Goal: Check status: Check status

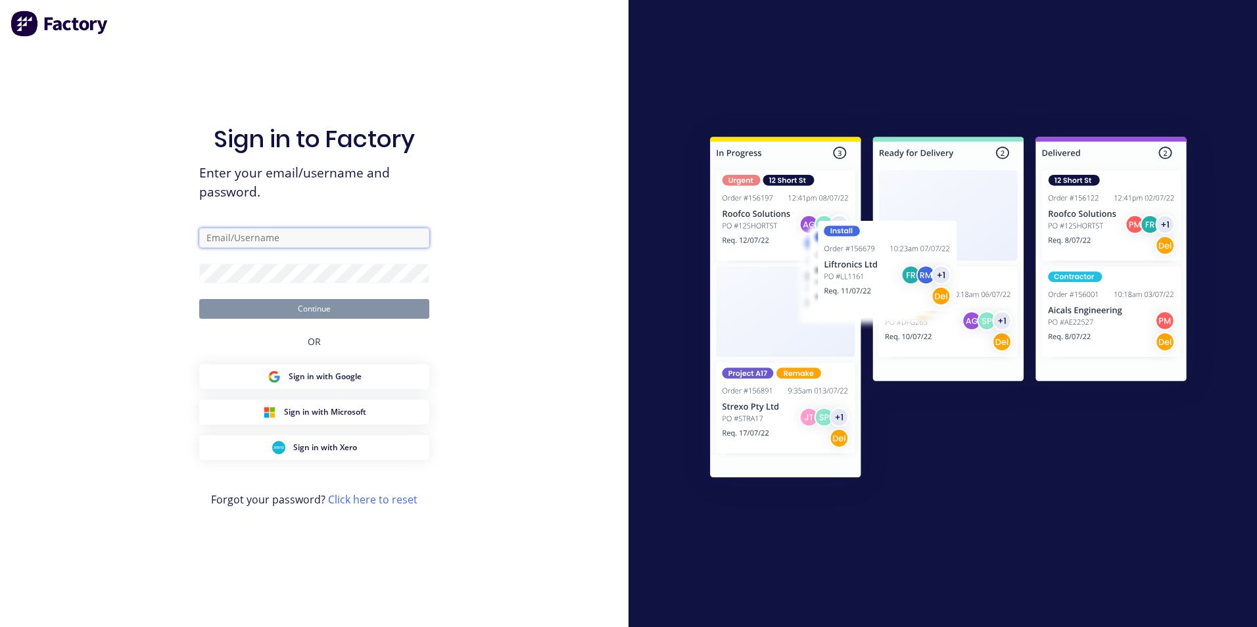
type input "[EMAIL_ADDRESS][DOMAIN_NAME]"
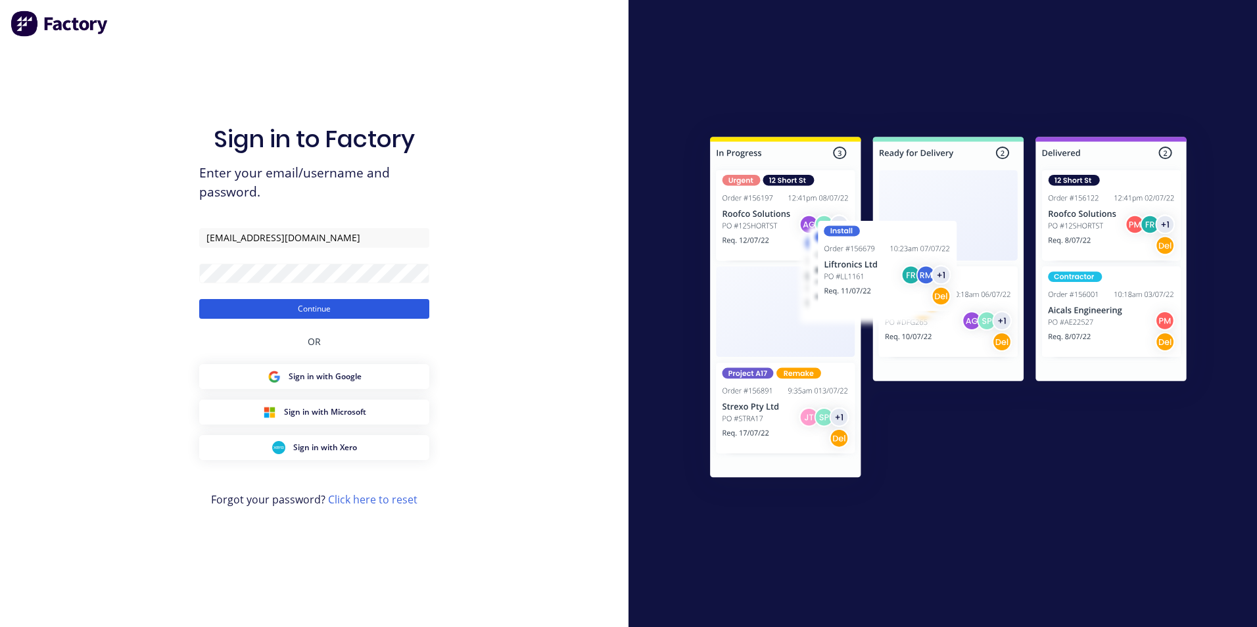
click at [345, 305] on button "Continue" at bounding box center [314, 309] width 230 height 20
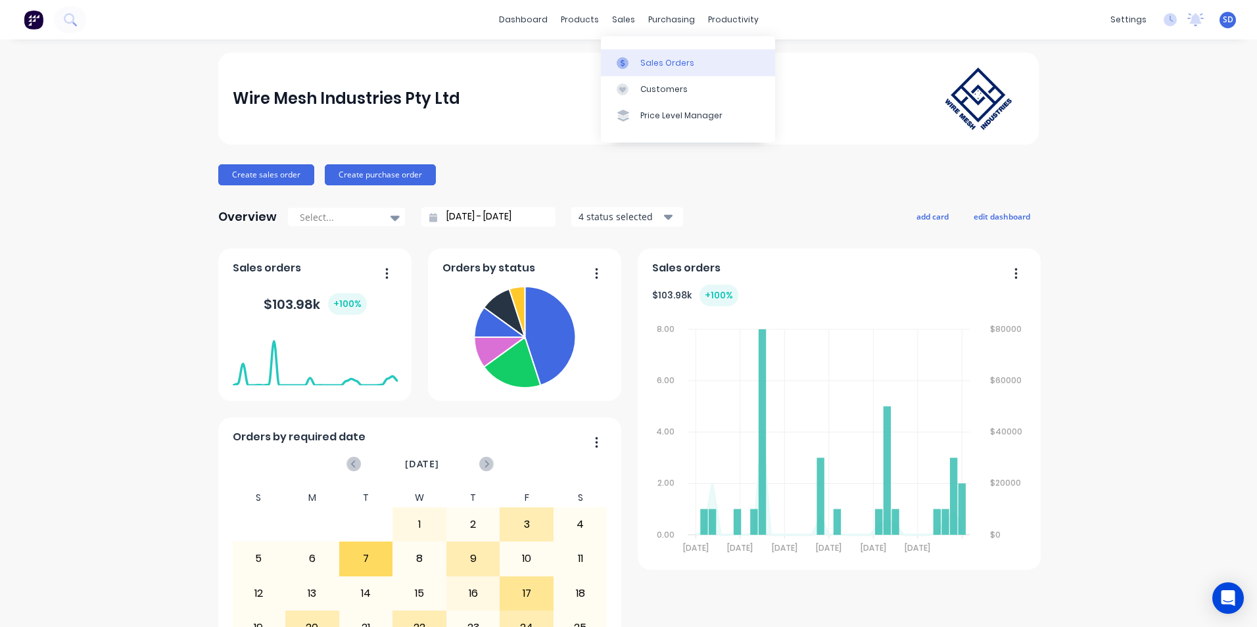
click at [630, 59] on div at bounding box center [626, 63] width 20 height 12
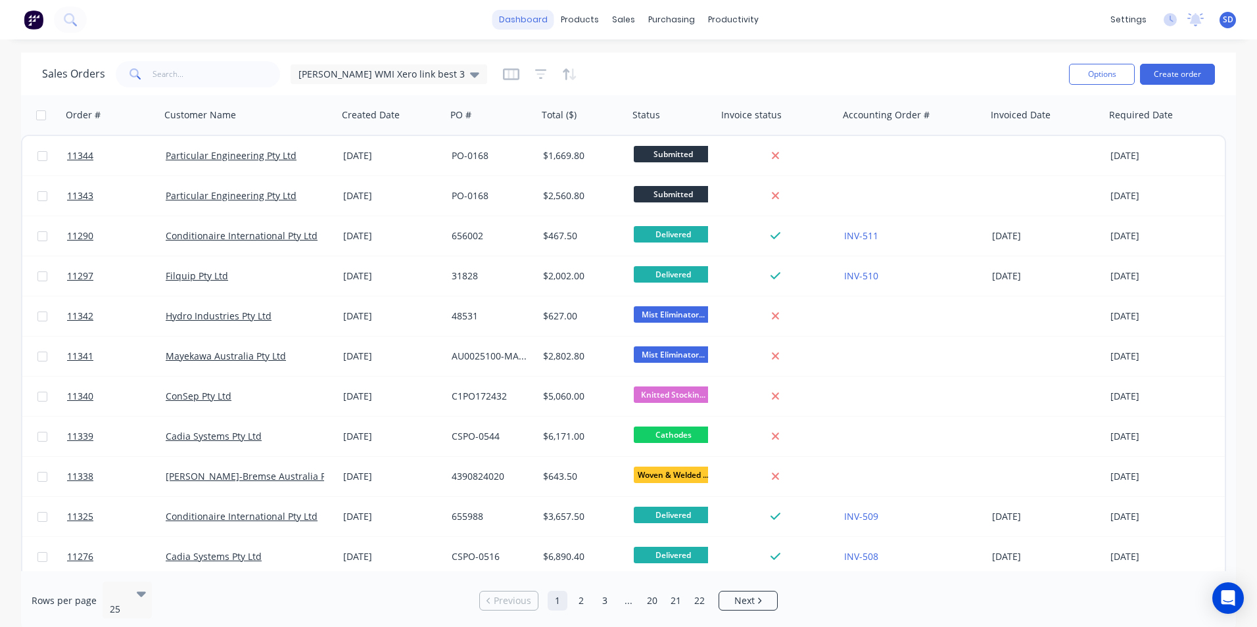
click at [535, 19] on link "dashboard" at bounding box center [523, 20] width 62 height 20
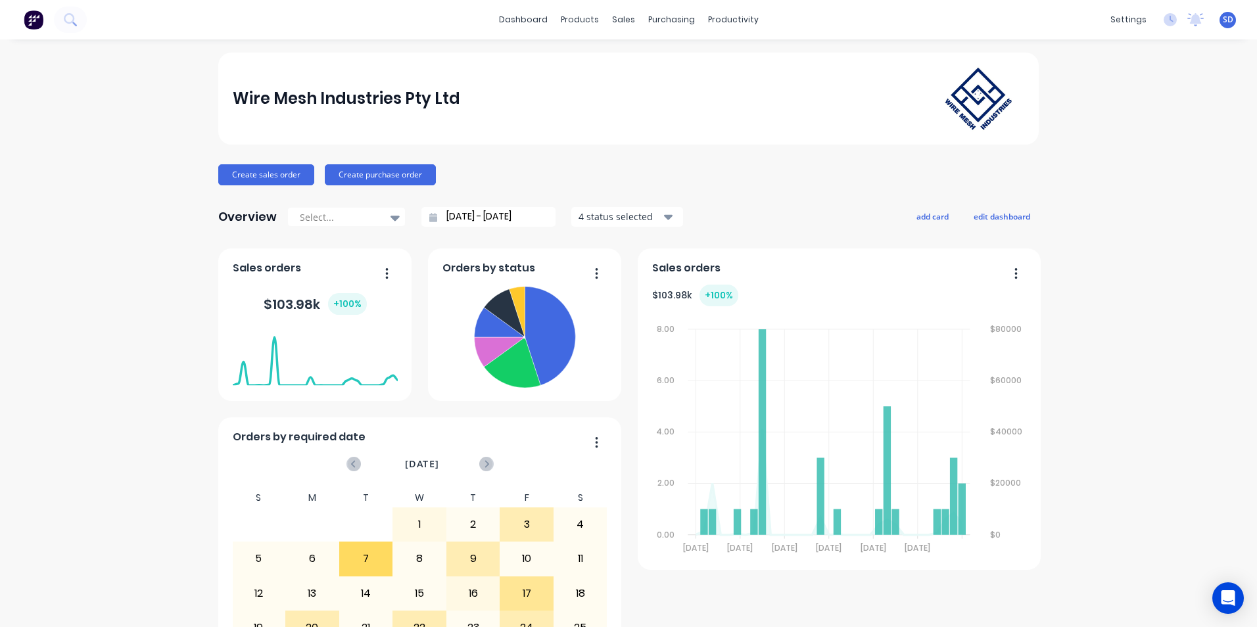
click at [470, 224] on input "[DATE] - [DATE]" at bounding box center [493, 217] width 113 height 20
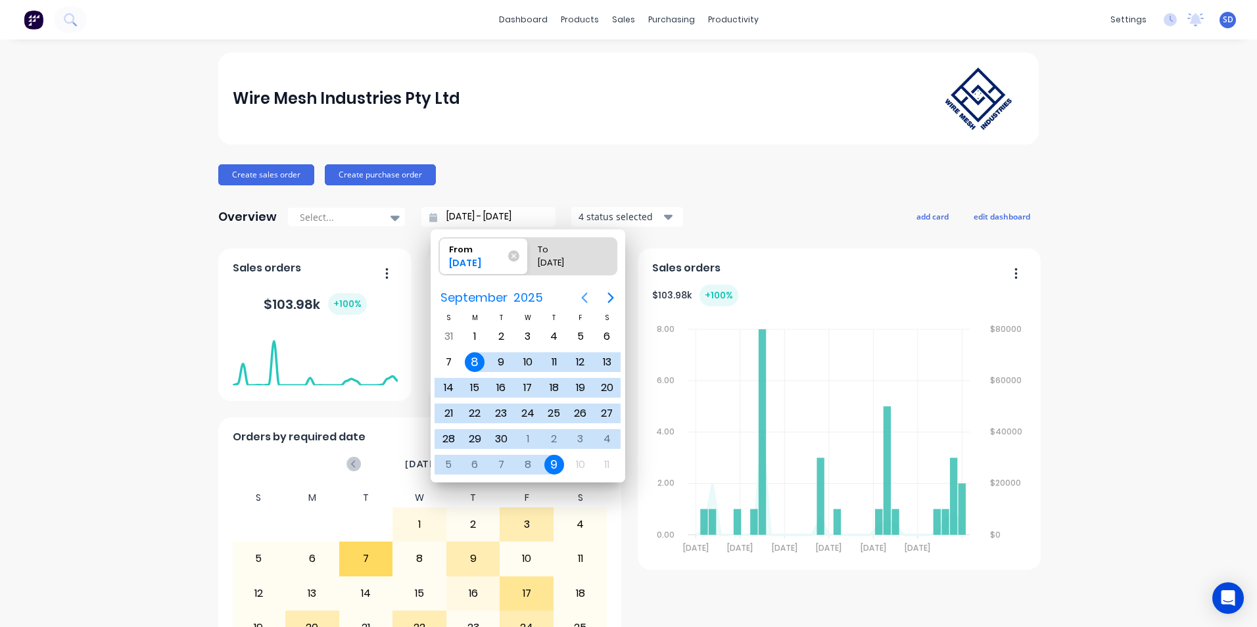
click at [588, 294] on icon "Previous page" at bounding box center [584, 298] width 16 height 16
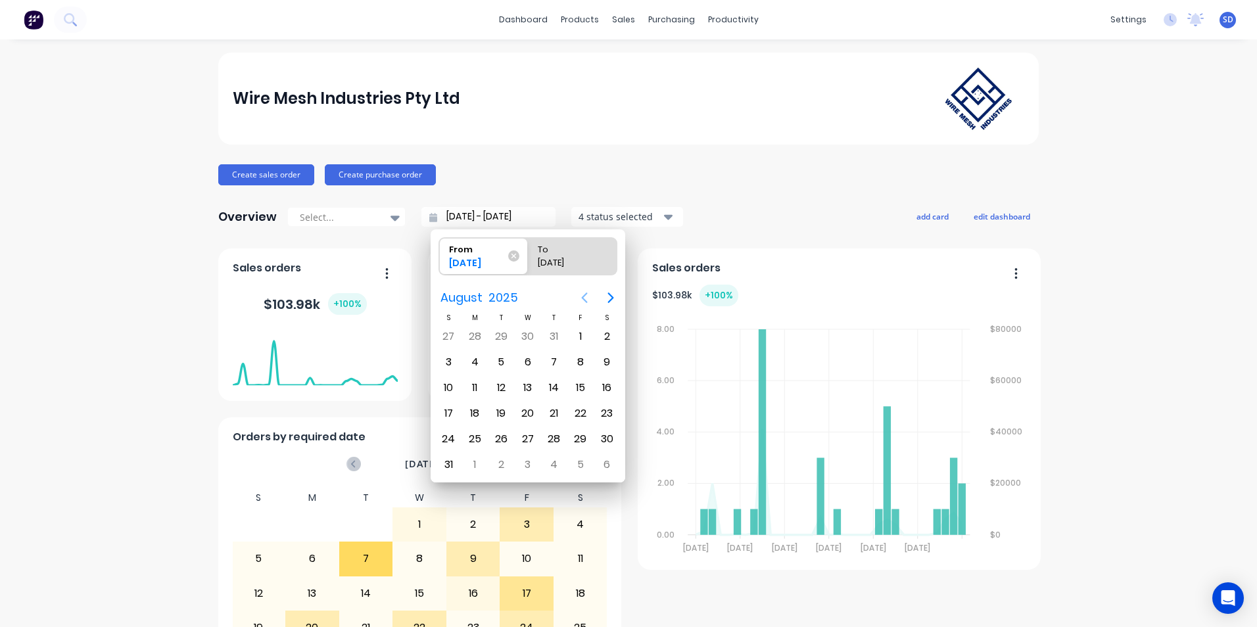
click at [588, 294] on icon "Previous page" at bounding box center [584, 298] width 16 height 16
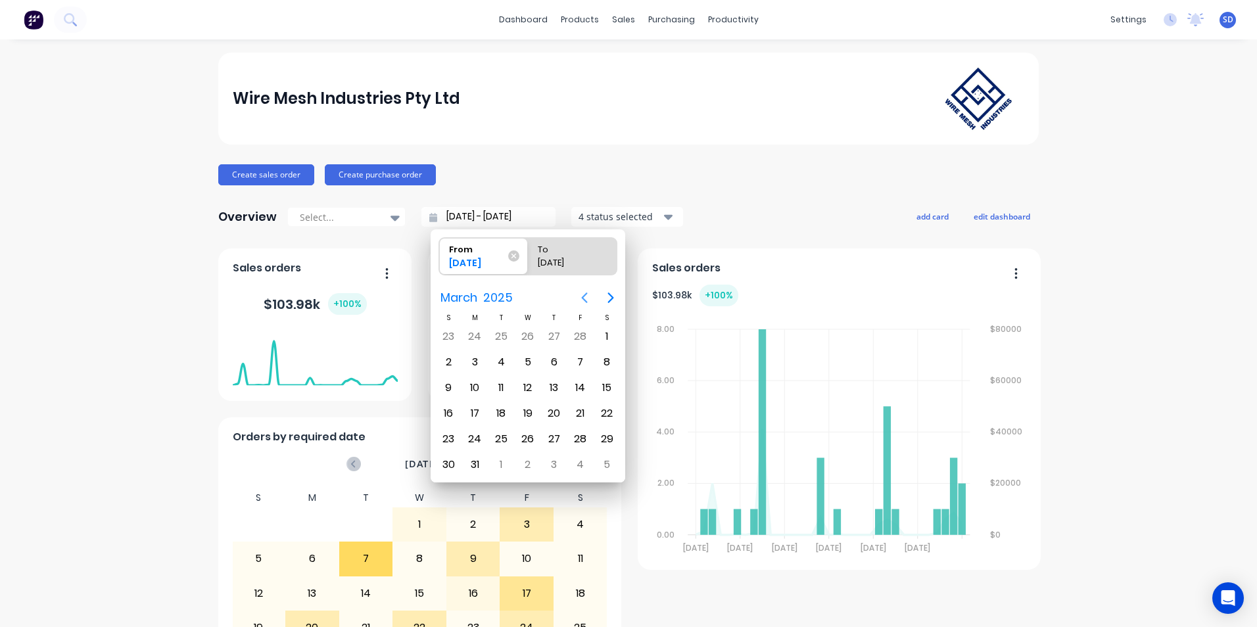
click at [588, 294] on icon "Previous page" at bounding box center [584, 298] width 16 height 16
click at [599, 330] on div "1" at bounding box center [607, 337] width 20 height 20
type input "[DATE] - [DATE]"
radio input "false"
radio input "true"
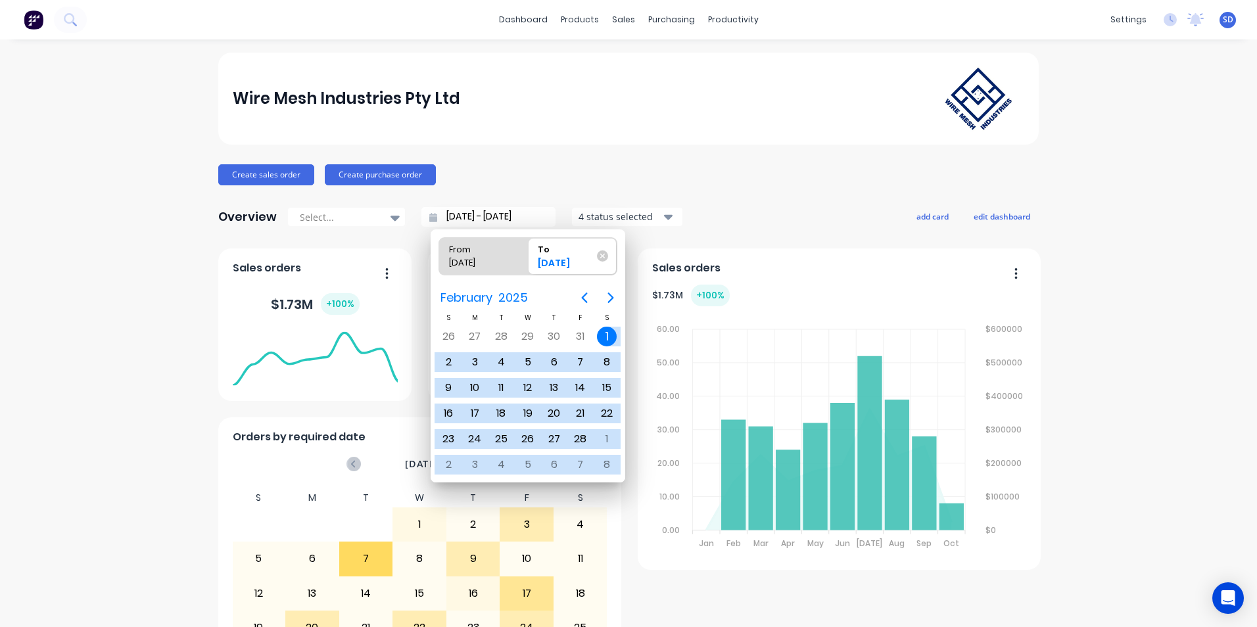
click at [655, 217] on button "4 status selected" at bounding box center [627, 217] width 112 height 20
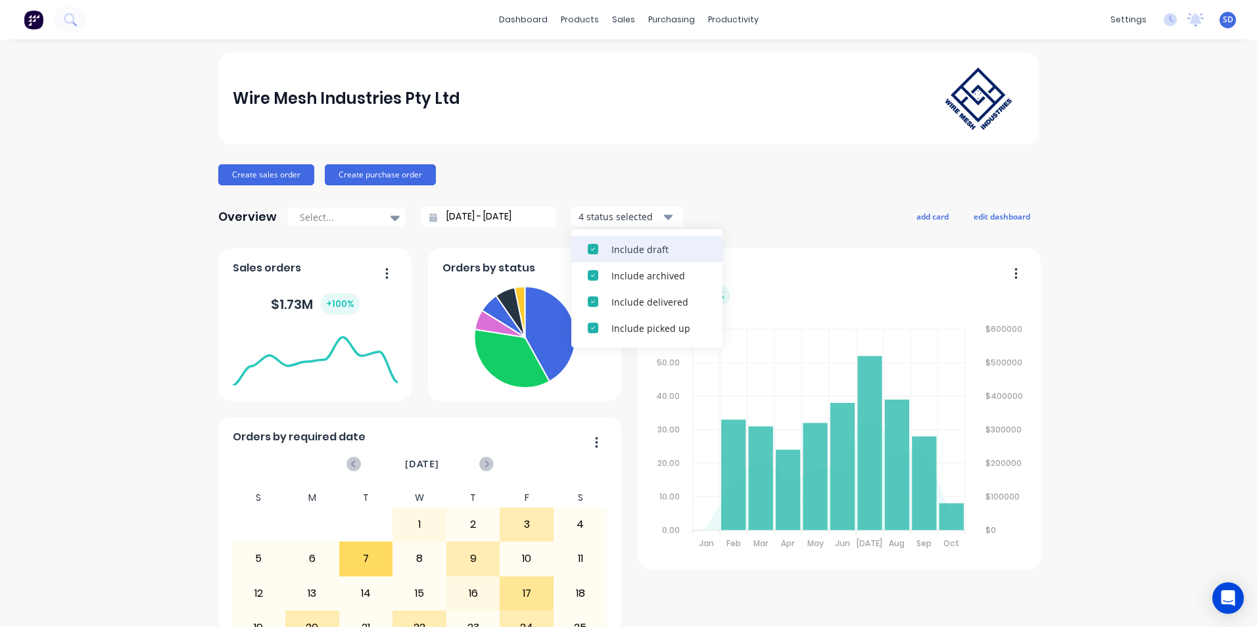
click at [646, 250] on div "Include draft" at bounding box center [658, 250] width 95 height 14
click at [646, 256] on button "Include archived" at bounding box center [646, 249] width 151 height 26
click at [645, 258] on button "Include delivered" at bounding box center [646, 249] width 151 height 26
click at [645, 252] on div "Include picked up" at bounding box center [658, 250] width 95 height 14
click at [710, 208] on div "Overview Select... [DATE] - [DATE] Filters Include draft Include archived Inclu…" at bounding box center [628, 217] width 820 height 26
